Goal: Information Seeking & Learning: Compare options

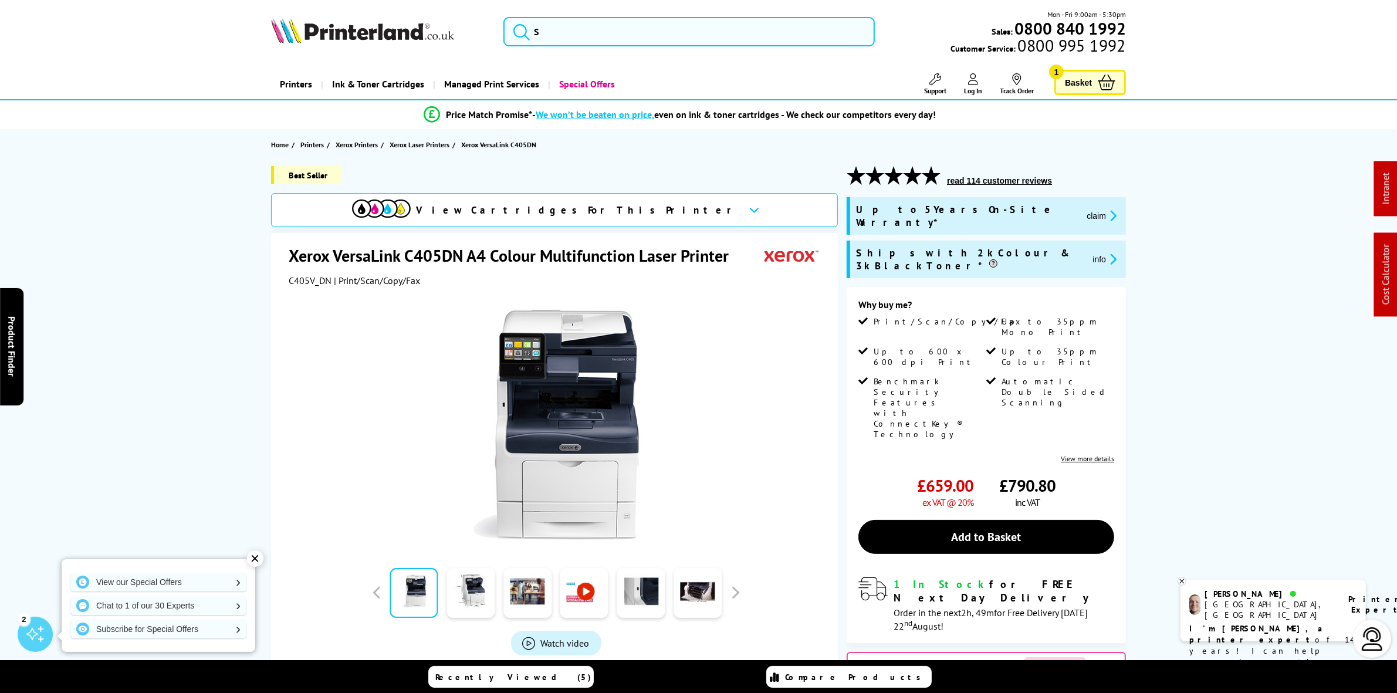
click at [330, 22] on img at bounding box center [362, 31] width 183 height 26
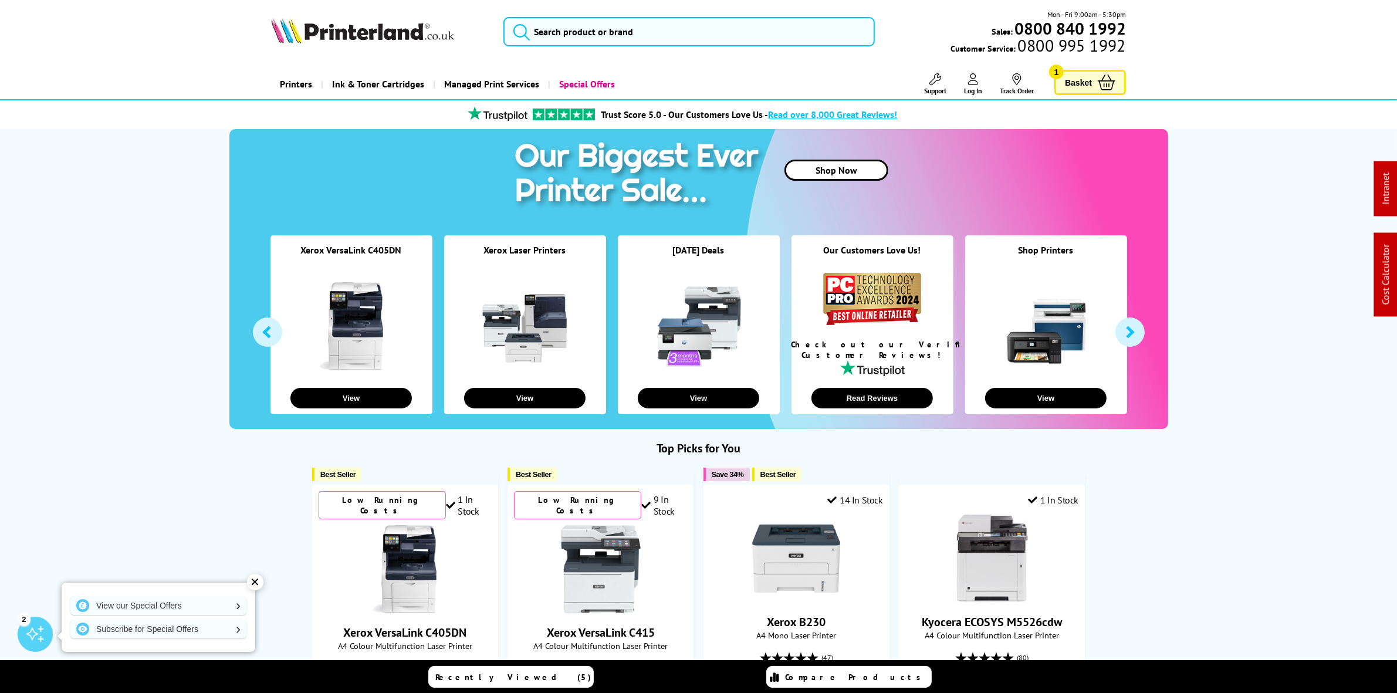
click at [593, 15] on div "Mon - Fri 9:00am - 5:30pm Sales: 0800 840 1992 Customer Service: 0800 995 1992" at bounding box center [698, 35] width 939 height 52
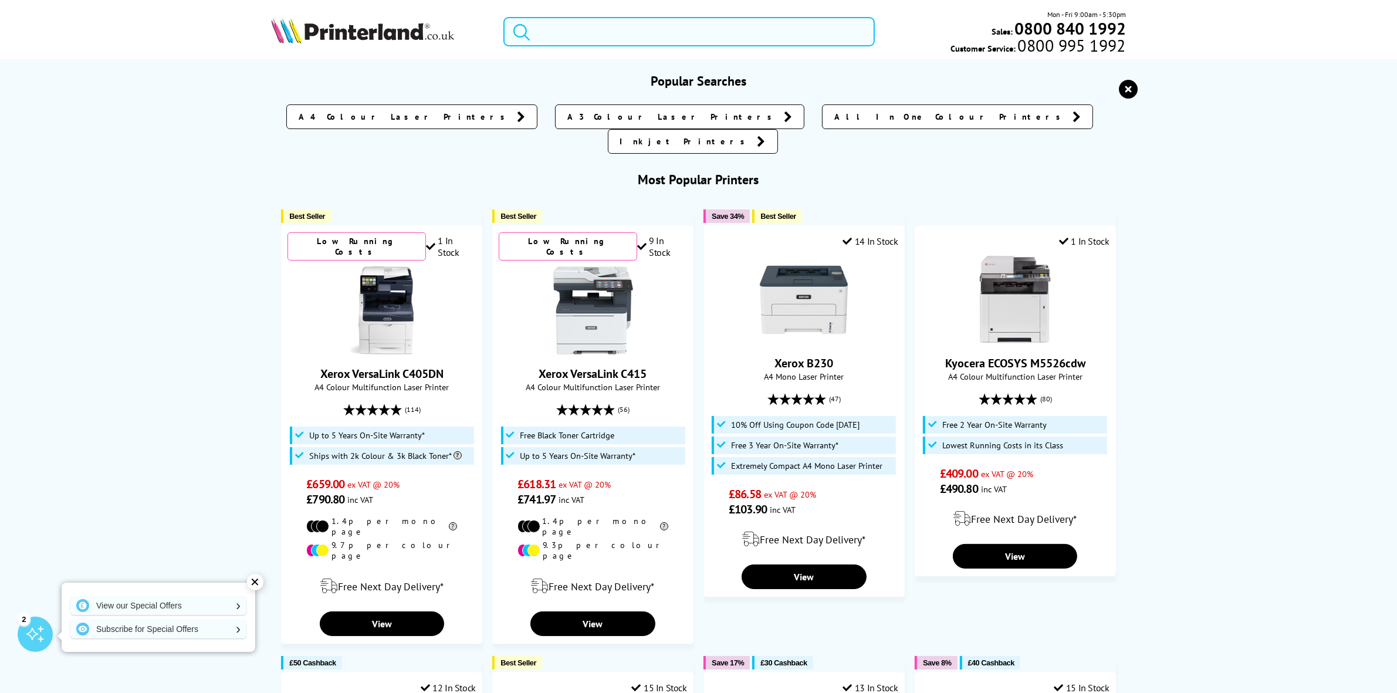
click at [585, 36] on input "search" at bounding box center [688, 31] width 371 height 29
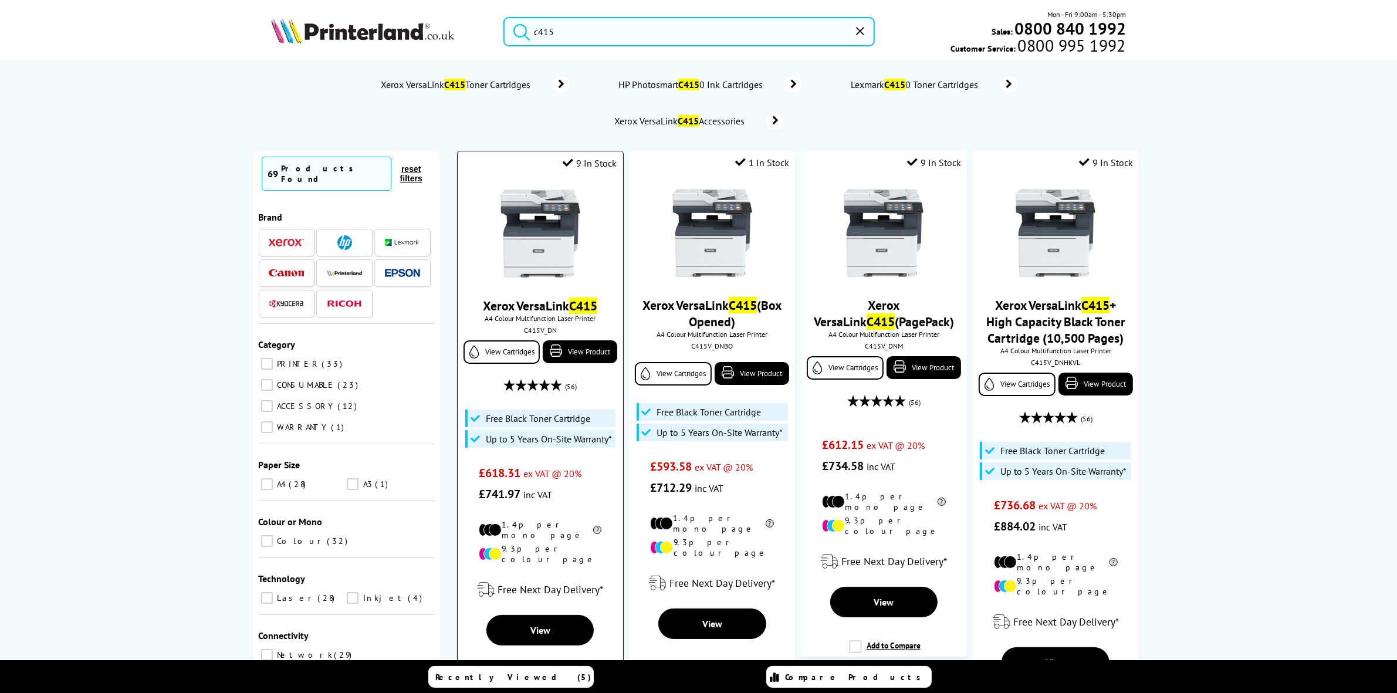
type input "c415"
click at [546, 218] on img at bounding box center [540, 233] width 88 height 88
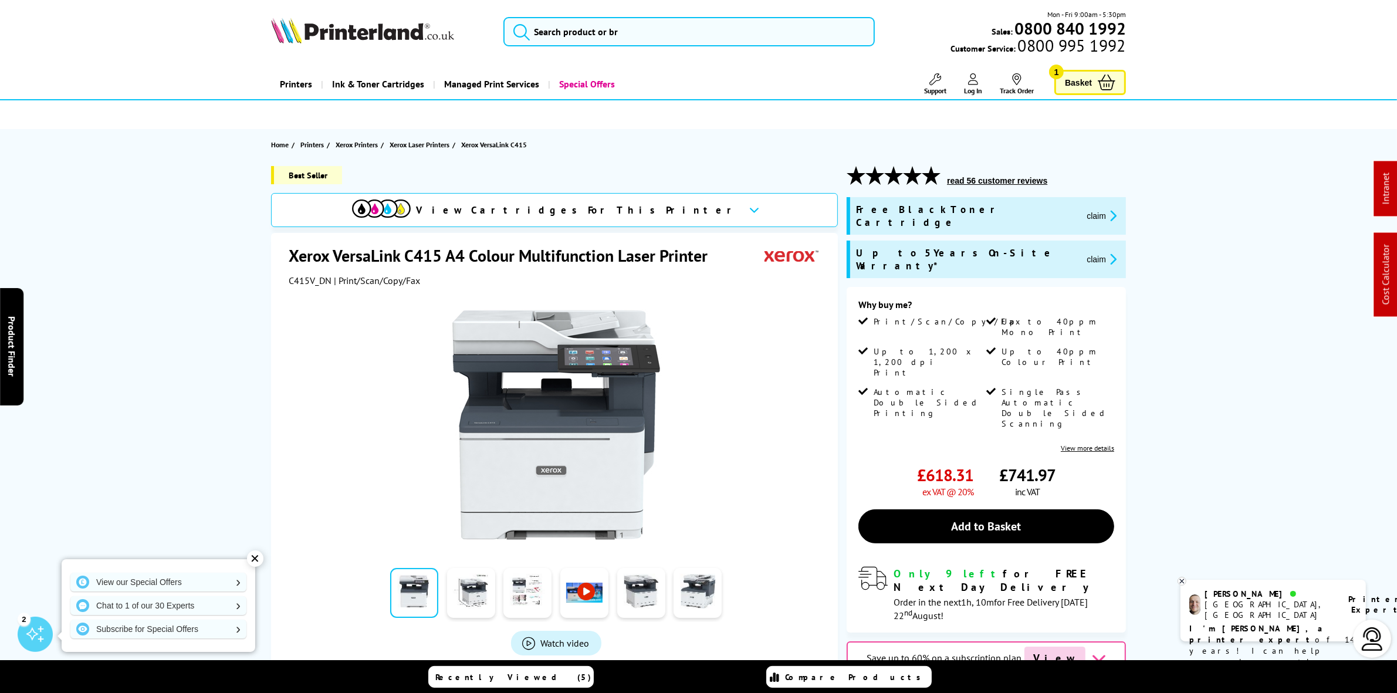
click at [309, 282] on span "C415V_DN" at bounding box center [310, 281] width 43 height 12
copy span "C415V_DN"
click at [702, 48] on div "Mon - Fri 9:00am - 5:30pm Sales: 0800 840 1992 Customer Service: 0800 995 1992" at bounding box center [698, 35] width 939 height 52
click at [695, 29] on input "search" at bounding box center [688, 31] width 371 height 29
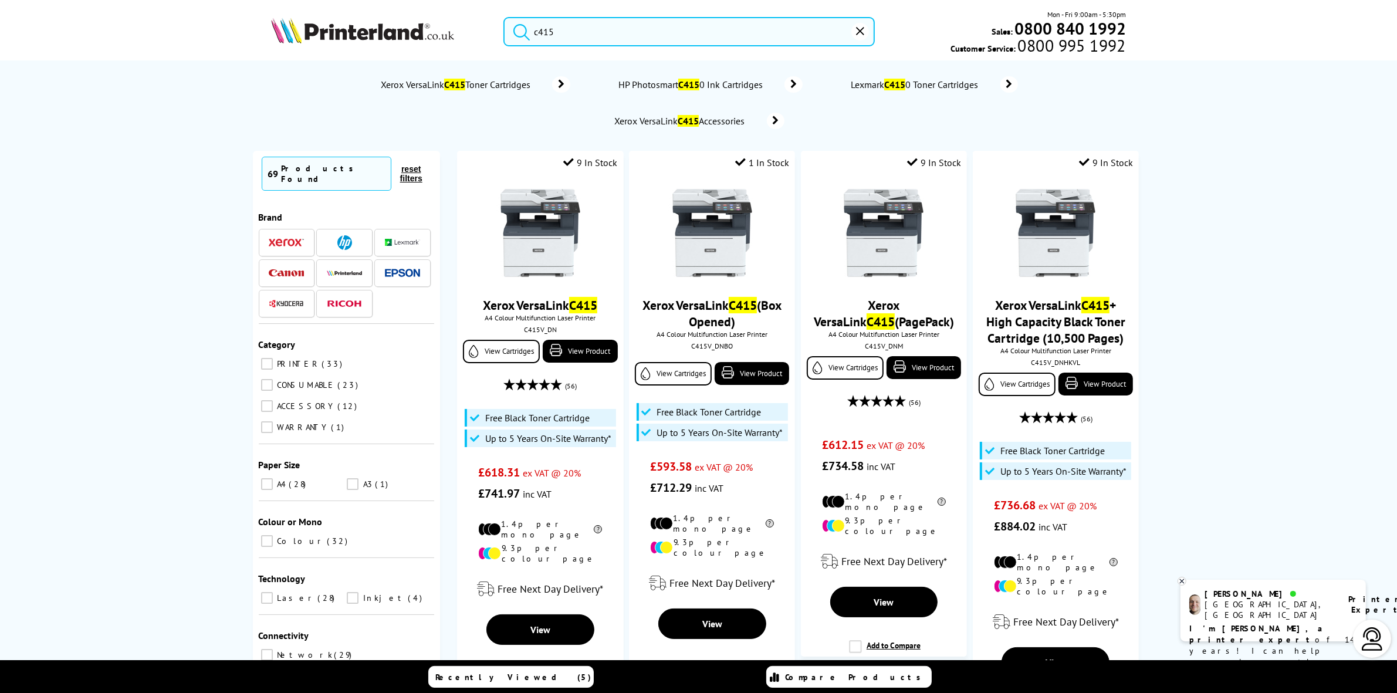
type input "c415"
click at [353, 9] on div "c415 Mon - Fri 9:00am - 5:30pm Sales: 0800 840 1992 Customer Service: 0800 995 …" at bounding box center [698, 35] width 939 height 52
click at [353, 30] on img at bounding box center [362, 31] width 183 height 26
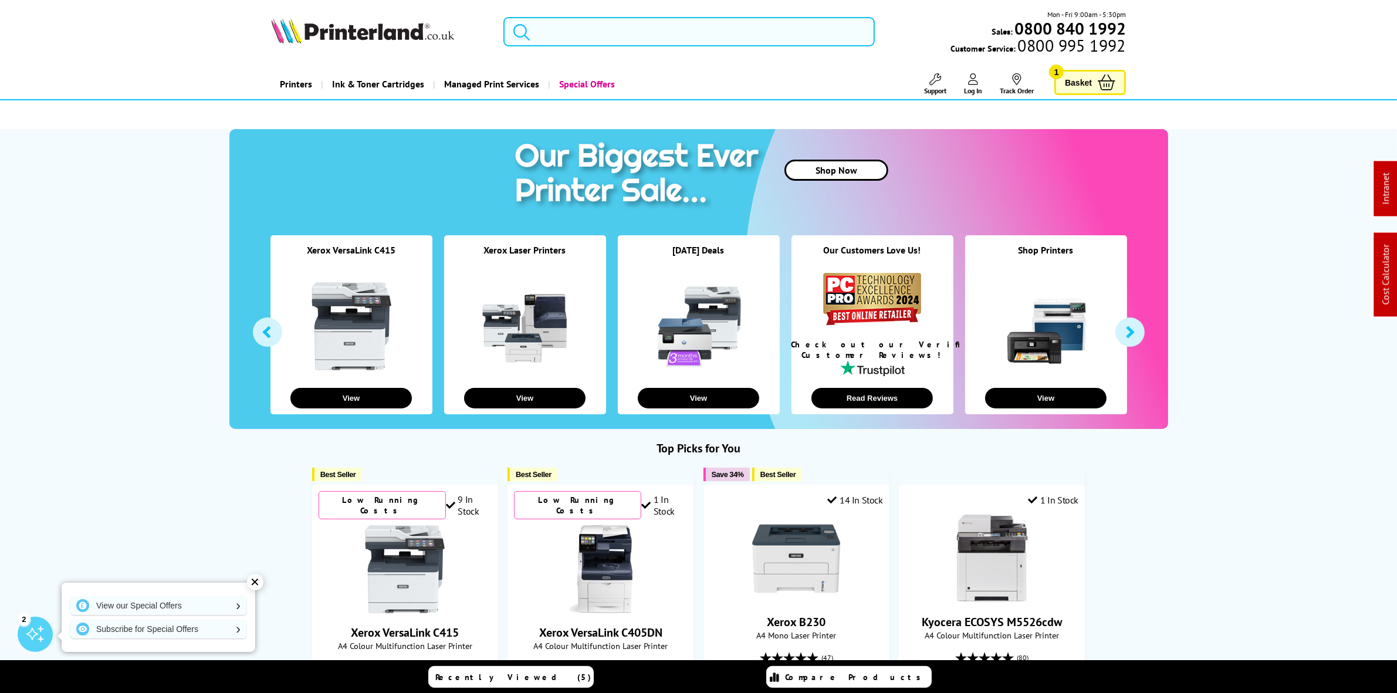
click at [594, 24] on input "search" at bounding box center [688, 31] width 371 height 29
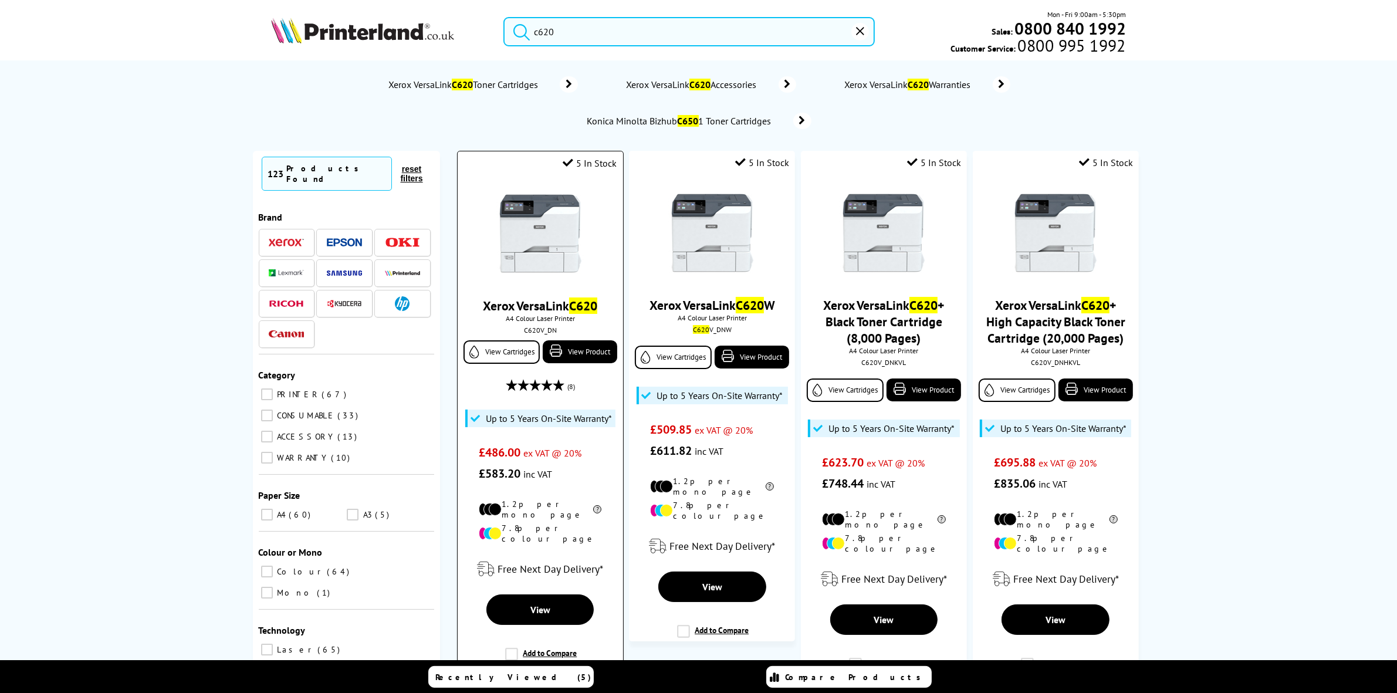
type input "c620"
click at [534, 212] on img at bounding box center [540, 233] width 88 height 88
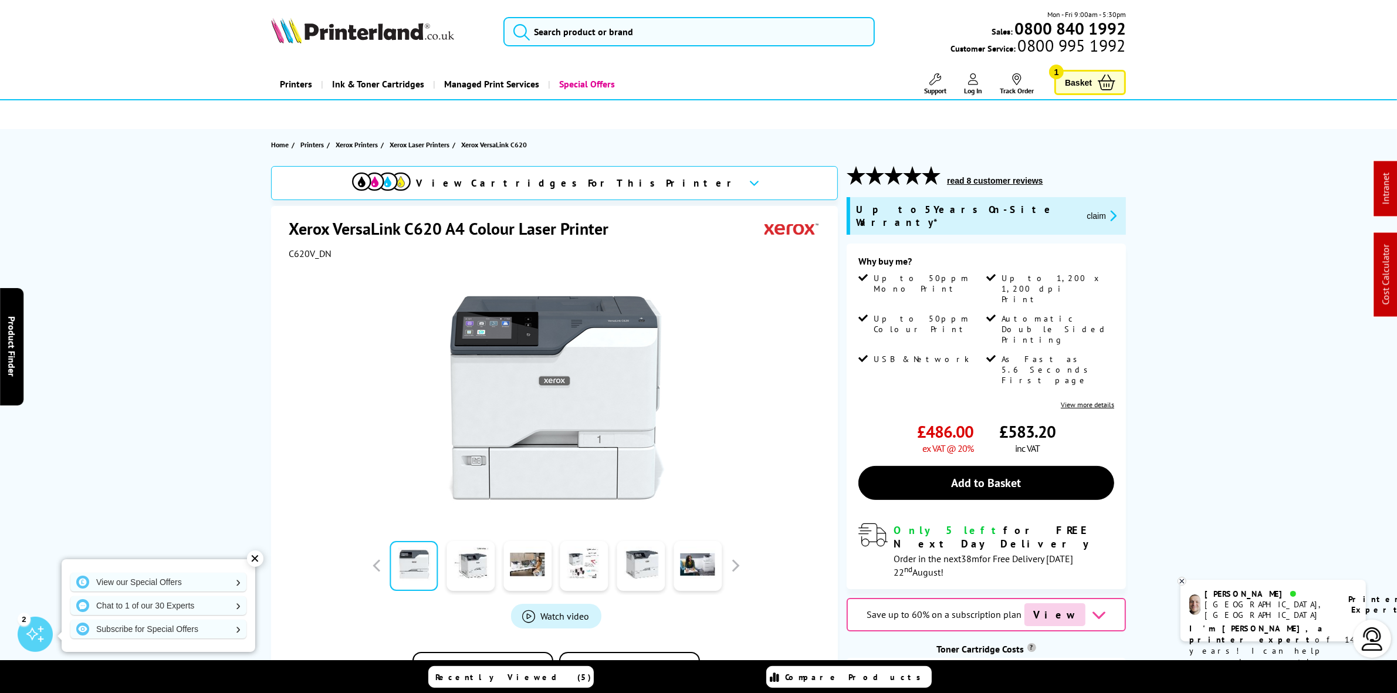
click at [381, 6] on header "Mon - Fri 9:00am - 5:30pm Sales: 0800 840 1992 Customer Service: 0800 995 1992" at bounding box center [698, 50] width 1397 height 100
click at [375, 21] on img at bounding box center [362, 31] width 183 height 26
